Goal: Task Accomplishment & Management: Use online tool/utility

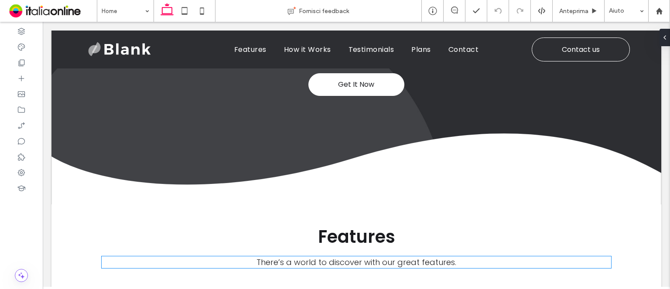
scroll to position [209, 0]
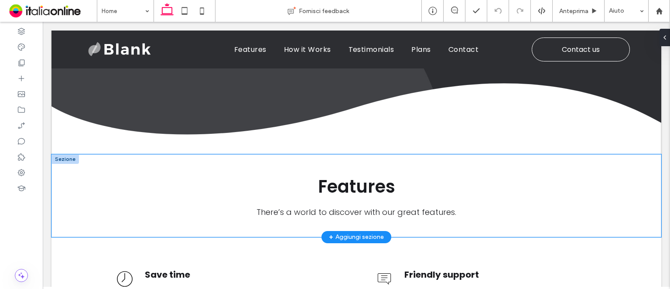
click at [354, 155] on div "Features There’s a world to discover with our great features." at bounding box center [356, 195] width 523 height 83
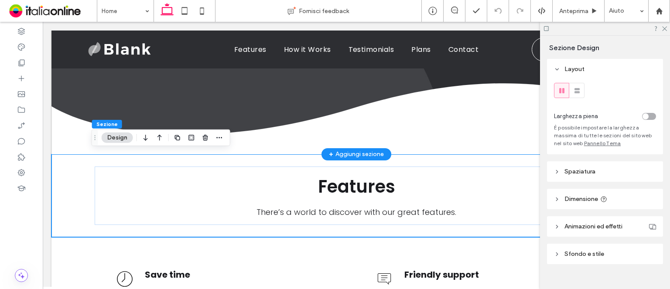
click at [359, 150] on div "+ Aggiungi sezione" at bounding box center [356, 155] width 55 height 10
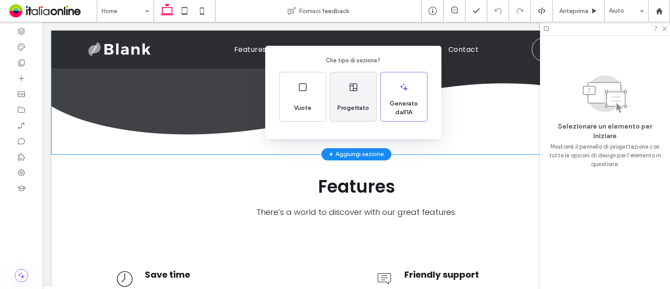
click at [356, 103] on div "Progettato" at bounding box center [353, 108] width 39 height 19
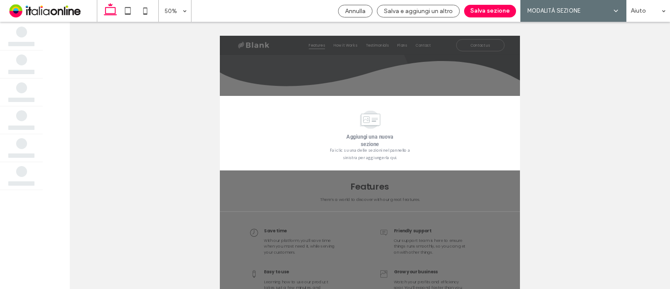
scroll to position [256, 0]
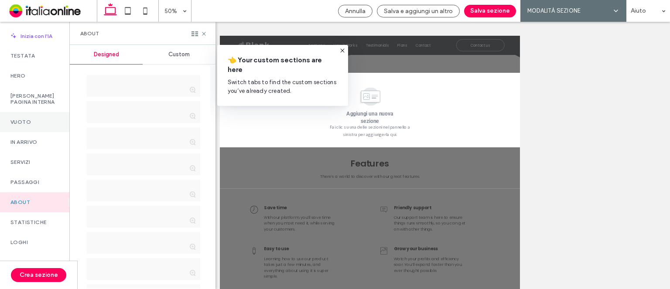
drag, startPoint x: 24, startPoint y: 127, endPoint x: 173, endPoint y: 99, distance: 150.9
click at [24, 125] on label "Vuoto" at bounding box center [34, 122] width 48 height 6
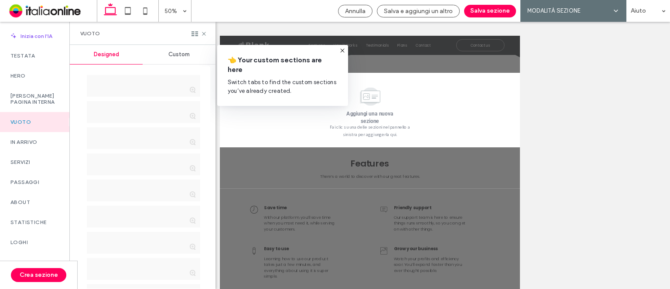
click at [177, 55] on span "Custom" at bounding box center [178, 54] width 21 height 7
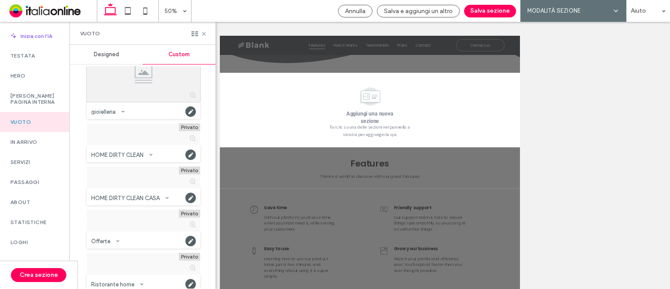
scroll to position [653, 0]
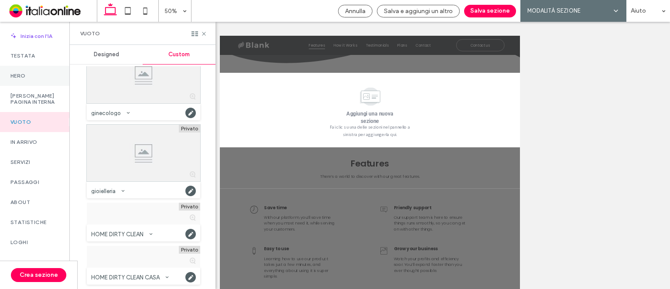
click at [30, 81] on div "Hero" at bounding box center [34, 76] width 69 height 20
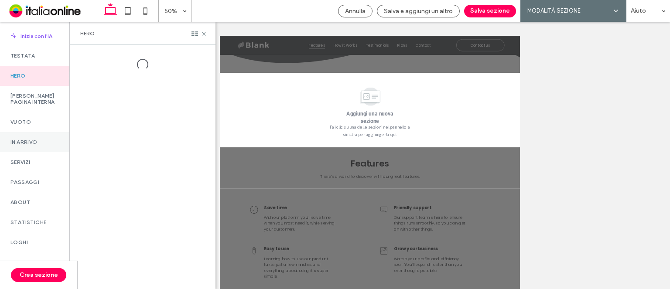
click at [45, 144] on div "In arrivo" at bounding box center [34, 142] width 69 height 20
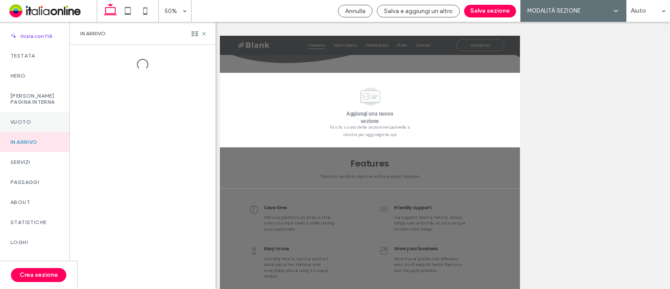
click at [32, 132] on div "Vuoto" at bounding box center [34, 122] width 69 height 20
click at [35, 152] on div "In arrivo" at bounding box center [34, 142] width 69 height 20
click at [182, 57] on span "Custom" at bounding box center [178, 54] width 21 height 7
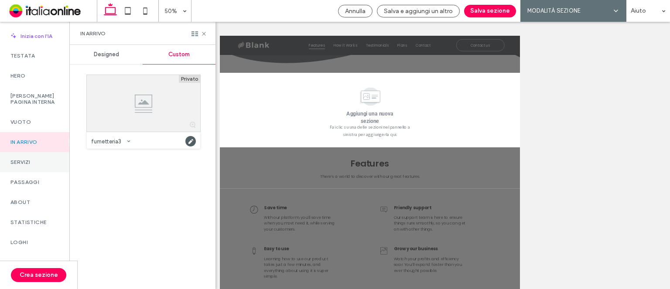
click at [37, 165] on label "Servizi" at bounding box center [34, 162] width 48 height 6
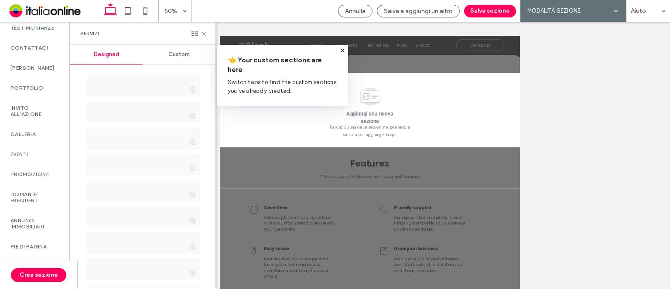
scroll to position [475, 0]
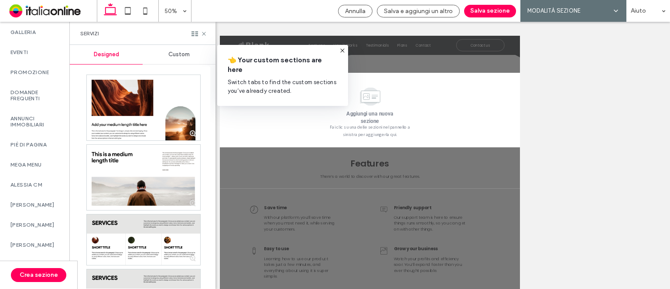
click at [180, 55] on span "Custom" at bounding box center [178, 54] width 21 height 7
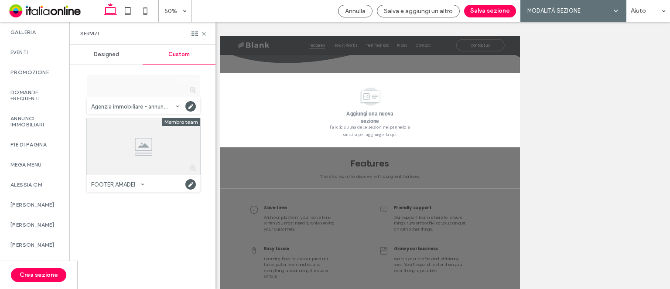
click at [113, 55] on span "Designed" at bounding box center [106, 54] width 25 height 7
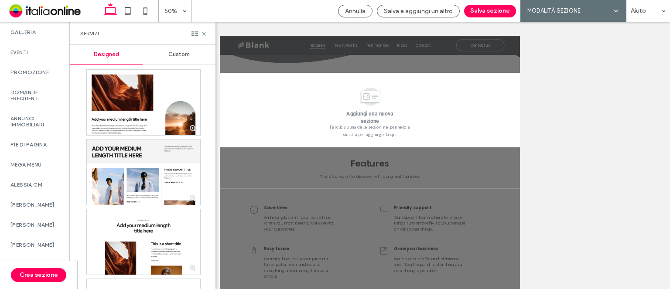
scroll to position [1950, 0]
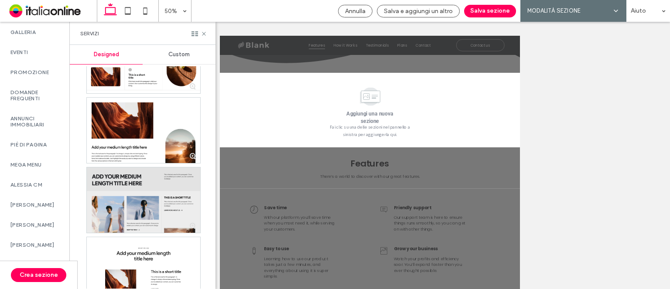
click at [157, 218] on div at bounding box center [143, 200] width 113 height 65
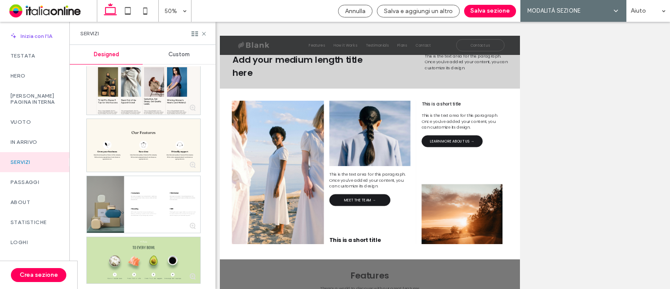
scroll to position [9411, 0]
click at [38, 97] on label "[PERSON_NAME] pagina interna" at bounding box center [34, 99] width 48 height 12
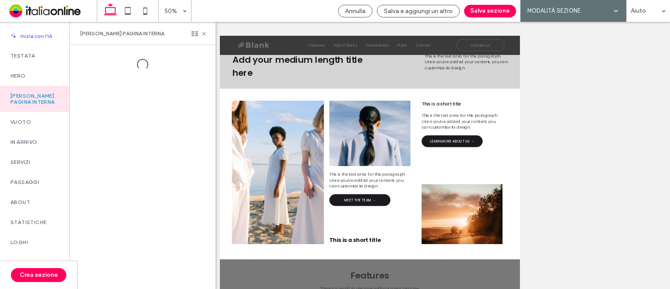
scroll to position [9455, 0]
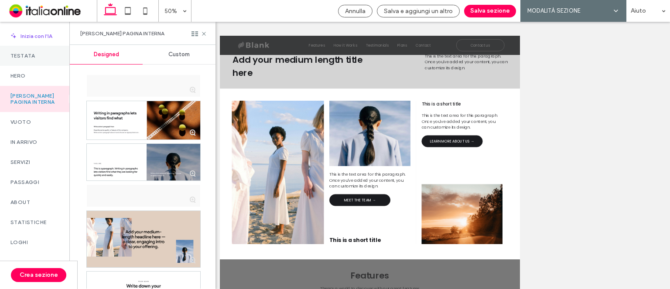
click at [31, 63] on div "Testata" at bounding box center [34, 56] width 69 height 20
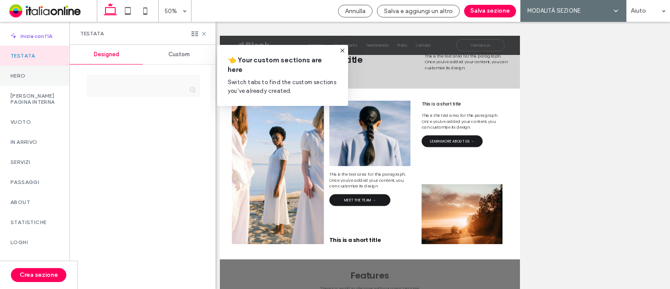
click at [26, 82] on div "Hero" at bounding box center [34, 76] width 69 height 20
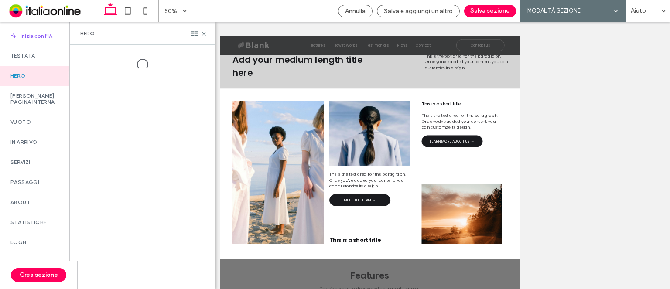
click at [103, 182] on div at bounding box center [143, 167] width 146 height 244
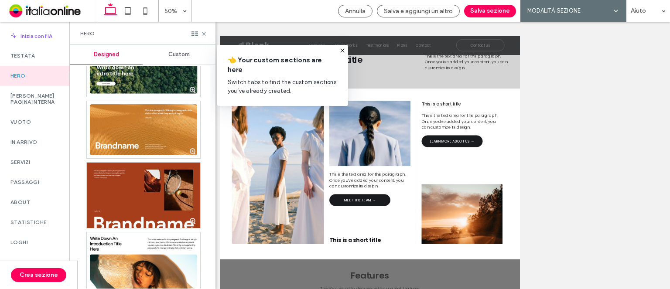
scroll to position [0, 0]
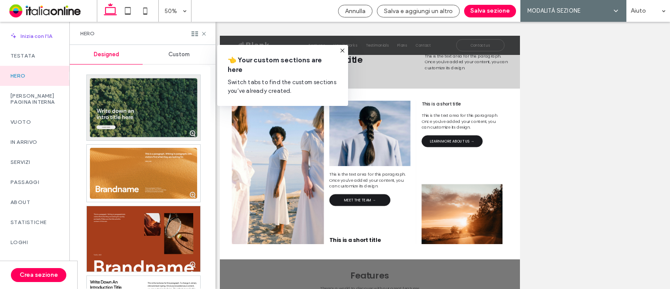
click at [166, 120] on div at bounding box center [143, 107] width 113 height 65
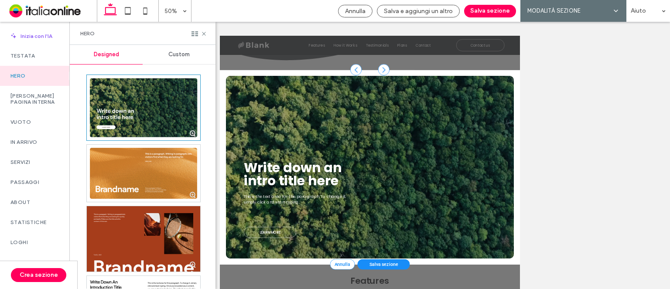
scroll to position [256, 0]
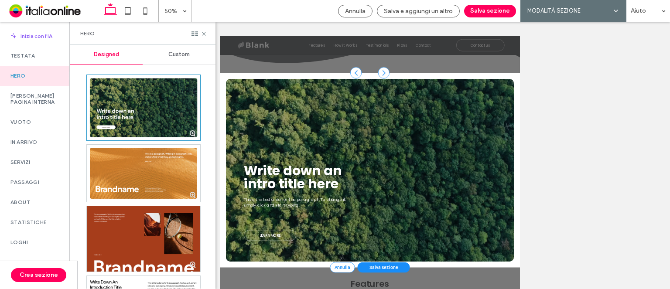
drag, startPoint x: 422, startPoint y: 11, endPoint x: 263, endPoint y: 96, distance: 180.1
click at [422, 11] on span "Salva e aggiungi un altro" at bounding box center [418, 10] width 69 height 7
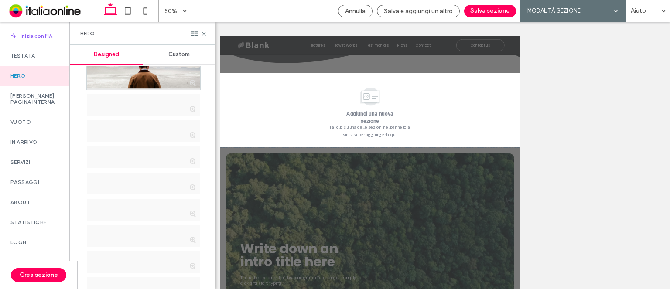
scroll to position [960, 0]
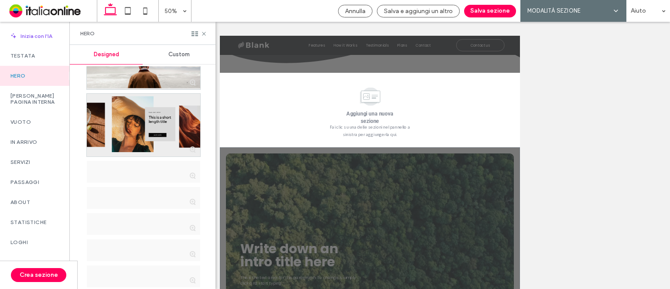
click at [174, 143] on div at bounding box center [143, 125] width 113 height 63
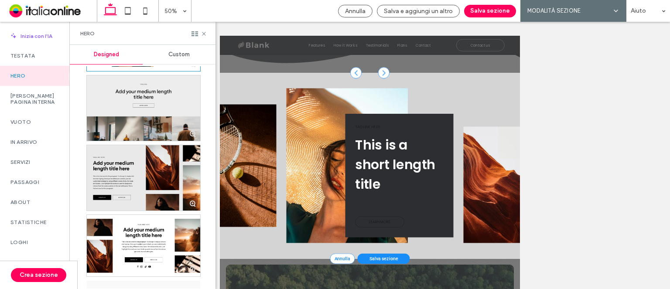
scroll to position [1091, 0]
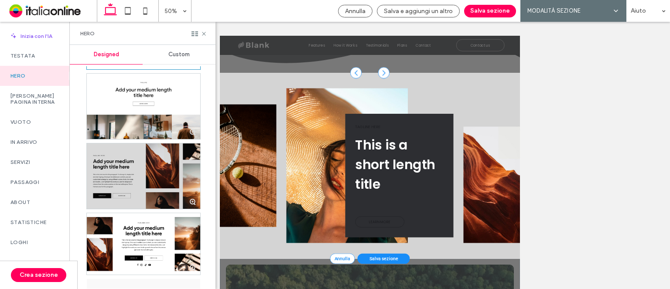
click at [172, 190] on div at bounding box center [143, 176] width 113 height 65
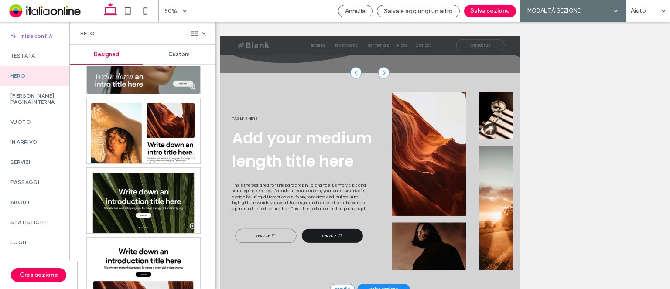
scroll to position [2845, 0]
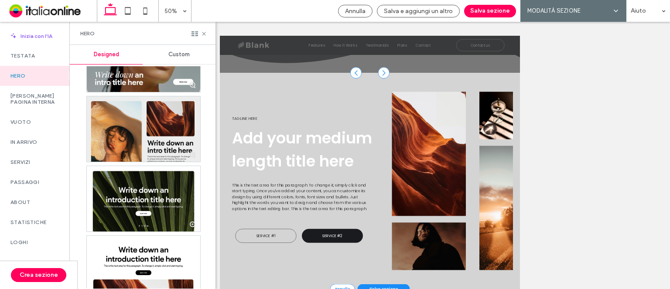
click at [184, 143] on div at bounding box center [143, 128] width 113 height 65
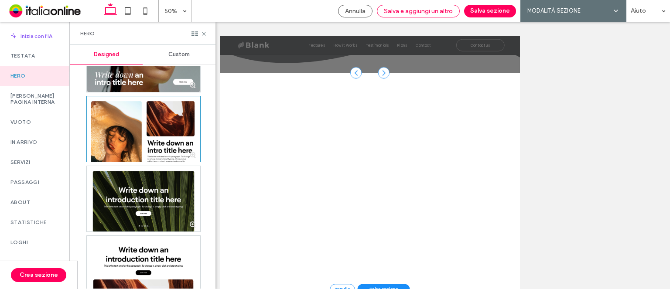
click at [425, 11] on span "Salva e aggiungi un altro" at bounding box center [418, 10] width 69 height 7
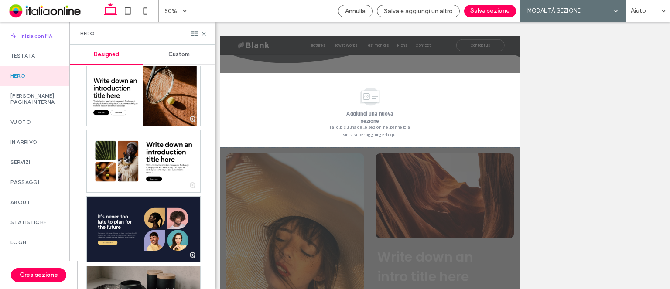
scroll to position [3206, 0]
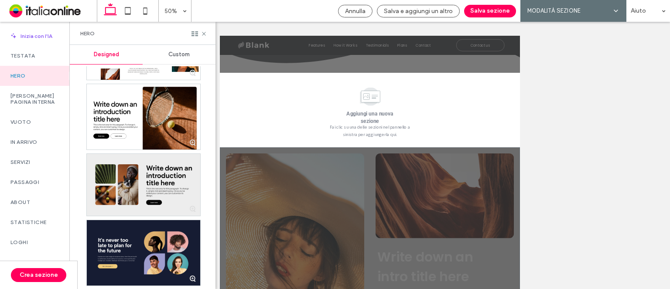
click at [165, 173] on div at bounding box center [143, 185] width 113 height 62
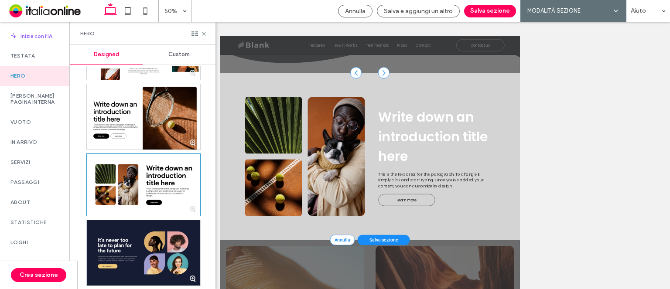
drag, startPoint x: 435, startPoint y: 10, endPoint x: 369, endPoint y: 26, distance: 67.6
click at [435, 10] on span "Salva e aggiungi un altro" at bounding box center [418, 10] width 69 height 7
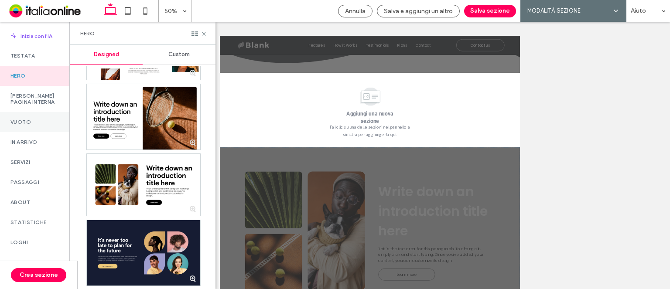
click at [29, 125] on label "Vuoto" at bounding box center [34, 122] width 48 height 6
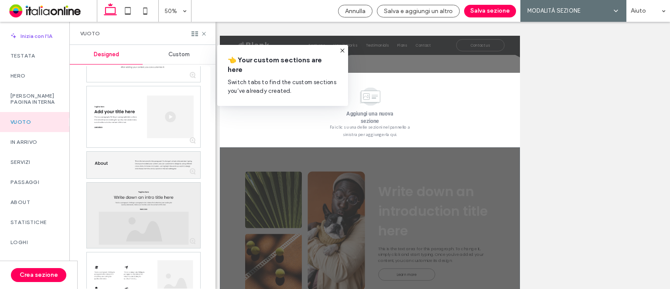
scroll to position [369, 0]
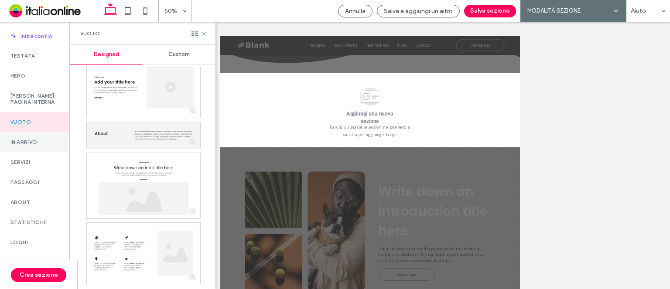
click at [47, 145] on label "In arrivo" at bounding box center [34, 142] width 48 height 6
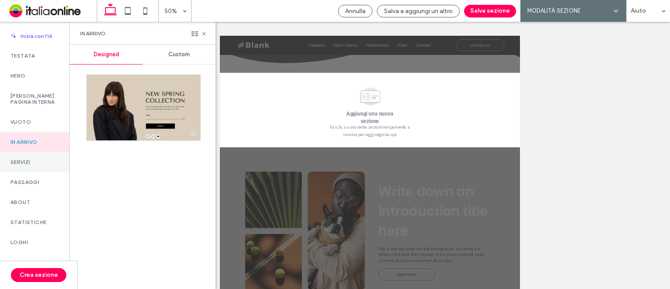
click at [38, 165] on label "Servizi" at bounding box center [34, 162] width 48 height 6
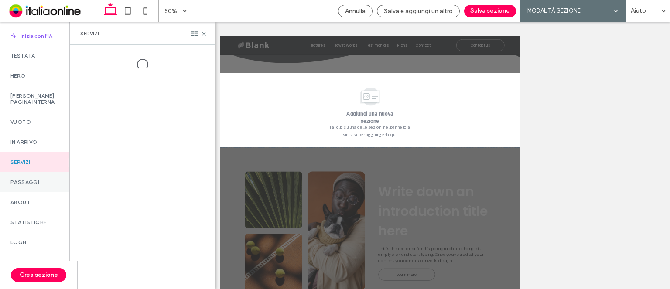
click at [38, 181] on div "Passaggi" at bounding box center [34, 182] width 69 height 20
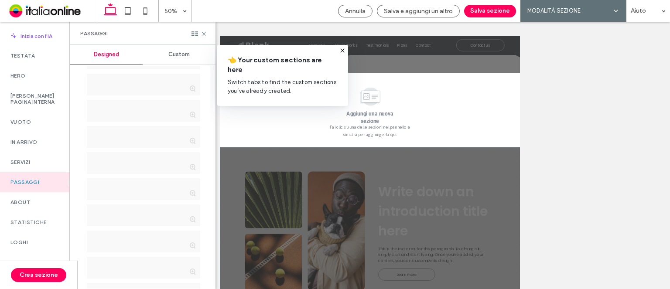
scroll to position [433, 0]
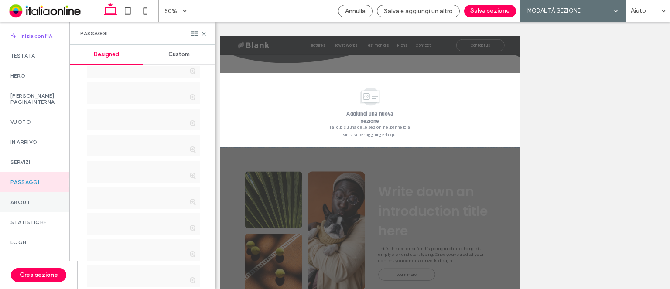
click at [41, 202] on div "About" at bounding box center [34, 202] width 69 height 20
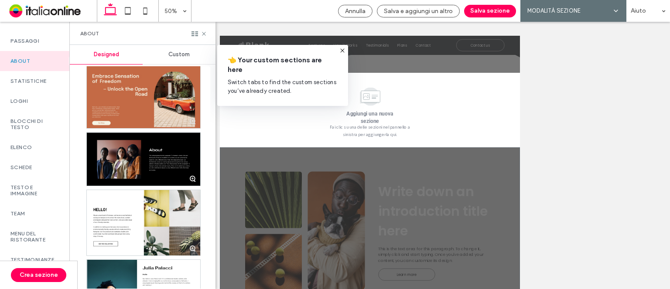
scroll to position [2034, 0]
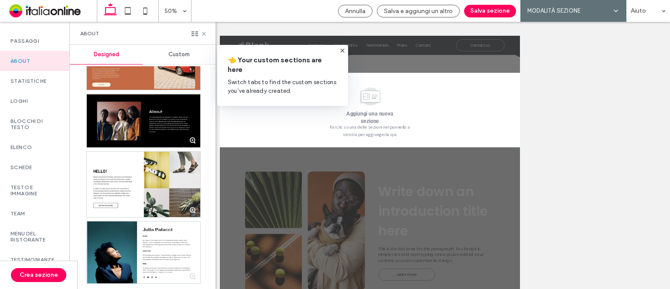
drag, startPoint x: 44, startPoint y: 196, endPoint x: 215, endPoint y: 46, distance: 227.2
click at [44, 196] on label "Testo e immagine" at bounding box center [34, 191] width 48 height 12
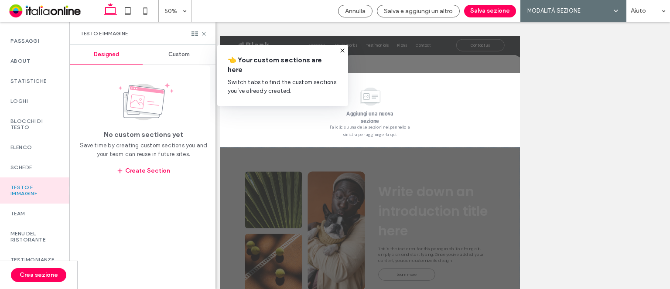
click at [38, 197] on label "Testo e immagine" at bounding box center [34, 191] width 48 height 12
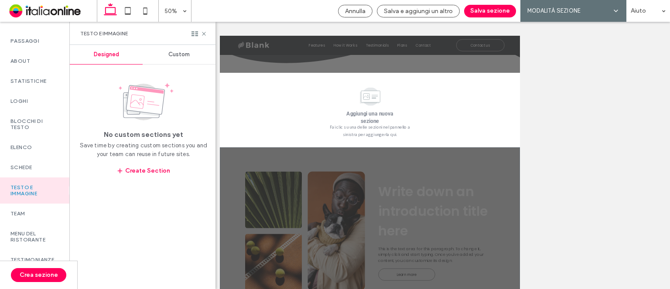
click at [189, 50] on div "Custom" at bounding box center [179, 54] width 73 height 19
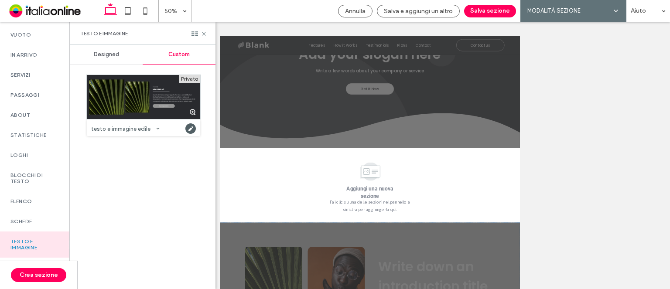
scroll to position [0, 0]
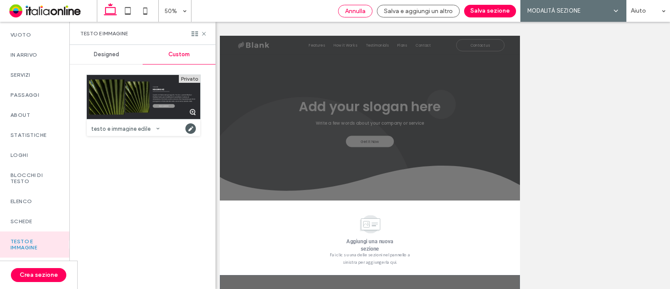
click at [363, 11] on span "Annulla" at bounding box center [355, 10] width 21 height 7
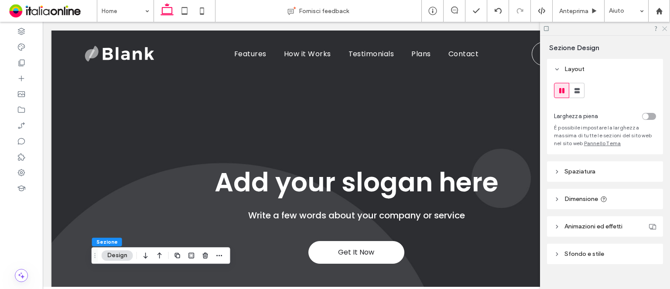
click at [665, 26] on icon at bounding box center [664, 28] width 6 height 6
